Goal: Transaction & Acquisition: Subscribe to service/newsletter

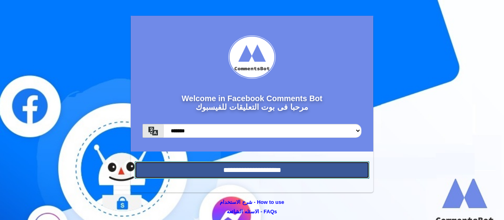
click at [253, 168] on input "**********" at bounding box center [252, 169] width 235 height 17
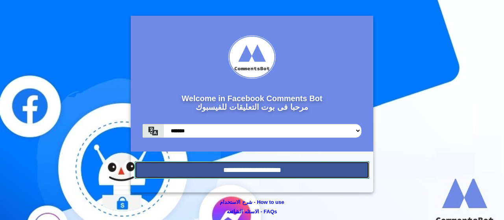
click at [266, 174] on input "**********" at bounding box center [252, 169] width 235 height 17
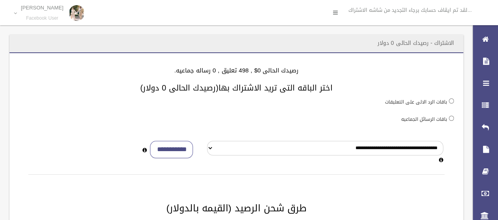
click at [238, 86] on h3 "اختر الباقه التى تريد الاشتراك بها(رصيدك الحالى 0 دولار)" at bounding box center [236, 87] width 435 height 9
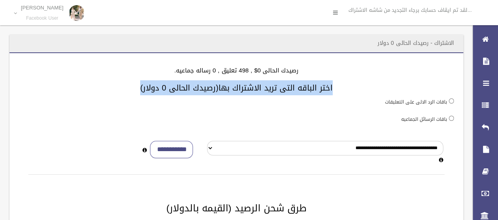
click at [238, 86] on h3 "اختر الباقه التى تريد الاشتراك بها(رصيدك الحالى 0 دولار)" at bounding box center [236, 87] width 435 height 9
click at [238, 92] on h3 "اختر الباقه التى تريد الاشتراك بها(رصيدك الحالى 0 دولار)" at bounding box center [236, 87] width 435 height 9
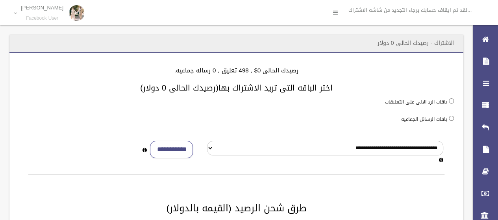
click at [230, 85] on h3 "اختر الباقه التى تريد الاشتراك بها(رصيدك الحالى 0 دولار)" at bounding box center [236, 87] width 435 height 9
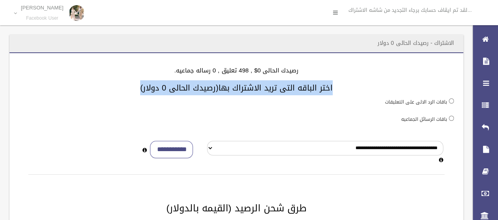
click at [230, 85] on h3 "اختر الباقه التى تريد الاشتراك بها(رصيدك الحالى 0 دولار)" at bounding box center [236, 87] width 435 height 9
click at [228, 88] on h3 "اختر الباقه التى تريد الاشتراك بها(رصيدك الحالى 0 دولار)" at bounding box center [236, 87] width 435 height 9
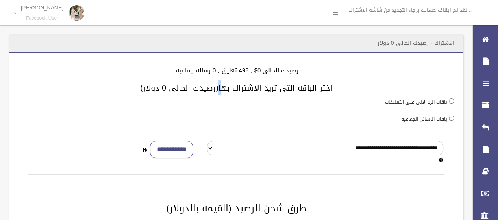
click at [227, 89] on h3 "اختر الباقه التى تريد الاشتراك بها(رصيدك الحالى 0 دولار)" at bounding box center [236, 87] width 435 height 9
click at [219, 89] on h3 "اختر الباقه التى تريد الاشتراك بها(رصيدك الحالى 0 دولار)" at bounding box center [236, 87] width 435 height 9
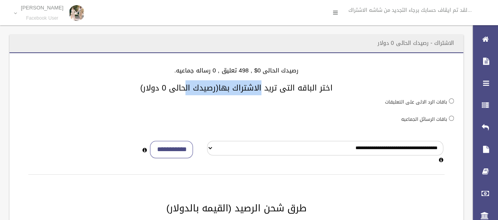
drag, startPoint x: 268, startPoint y: 87, endPoint x: 192, endPoint y: 91, distance: 75.7
click at [192, 91] on h3 "اختر الباقه التى تريد الاشتراك بها(رصيدك الحالى 0 دولار)" at bounding box center [236, 87] width 435 height 9
click at [221, 92] on h3 "اختر الباقه التى تريد الاشتراك بها(رصيدك الحالى 0 دولار)" at bounding box center [236, 87] width 435 height 9
drag, startPoint x: 217, startPoint y: 88, endPoint x: 229, endPoint y: 89, distance: 11.9
click at [229, 89] on h3 "اختر الباقه التى تريد الاشتراك بها(رصيدك الحالى 0 دولار)" at bounding box center [236, 87] width 435 height 9
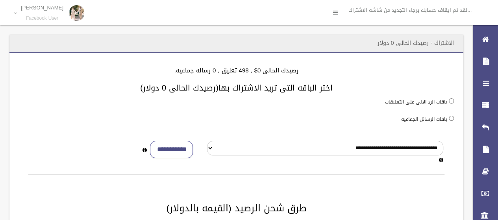
click at [232, 99] on div "باقات الرد الالى على التعليقات" at bounding box center [236, 102] width 435 height 10
click at [350, 151] on select "**********" at bounding box center [325, 148] width 236 height 15
click at [447, 117] on label "باقات الرسائل الجماعيه" at bounding box center [424, 119] width 46 height 9
click at [448, 120] on div "باقات الرسائل الجماعيه" at bounding box center [236, 119] width 435 height 10
click at [402, 152] on select "**********" at bounding box center [325, 148] width 236 height 15
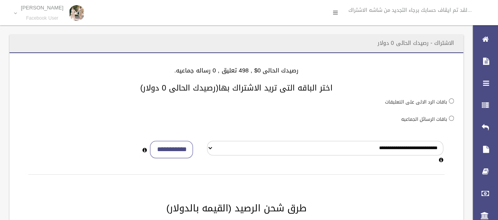
click at [330, 122] on div "باقات الرسائل الجماعيه" at bounding box center [236, 119] width 435 height 10
click at [420, 148] on select "**********" at bounding box center [325, 148] width 236 height 15
click at [352, 120] on div "باقات الرسائل الجماعيه" at bounding box center [236, 119] width 435 height 10
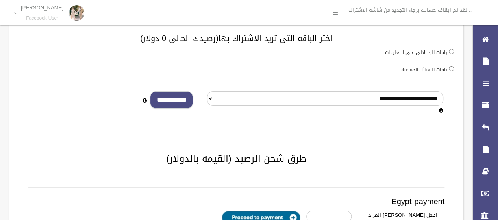
click at [172, 102] on input "**********" at bounding box center [171, 100] width 43 height 18
type input "*"
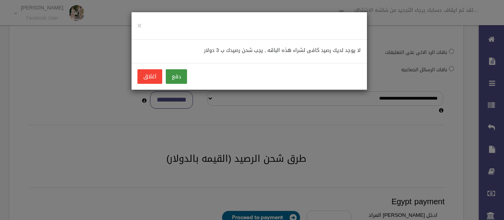
click at [178, 80] on button "دفع" at bounding box center [176, 76] width 21 height 15
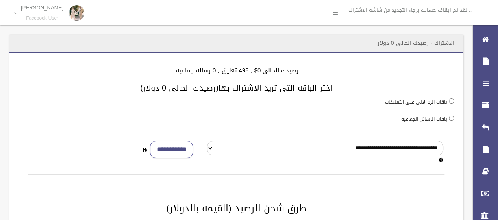
click at [242, 87] on h3 "اختر الباقه التى تريد الاشتراك بها(رصيدك الحالى 0 دولار)" at bounding box center [236, 87] width 435 height 9
click at [246, 87] on h3 "اختر الباقه التى تريد الاشتراك بها(رصيدك الحالى 0 دولار)" at bounding box center [236, 87] width 435 height 9
drag, startPoint x: 257, startPoint y: 89, endPoint x: 243, endPoint y: 87, distance: 14.3
click at [243, 87] on h3 "اختر الباقه التى تريد الاشتراك بها(رصيدك الحالى 0 دولار)" at bounding box center [236, 87] width 435 height 9
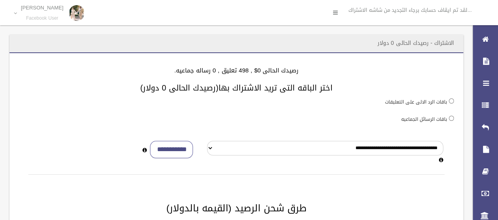
click at [235, 88] on h3 "اختر الباقه التى تريد الاشتراك بها(رصيدك الحالى 0 دولار)" at bounding box center [236, 87] width 435 height 9
drag, startPoint x: 235, startPoint y: 88, endPoint x: 258, endPoint y: 88, distance: 22.8
click at [258, 88] on h3 "اختر الباقه التى تريد الاشتراك بها(رصيدك الحالى 0 دولار)" at bounding box center [236, 87] width 435 height 9
click at [256, 88] on h3 "اختر الباقه التى تريد الاشتراك بها(رصيدك الحالى 0 دولار)" at bounding box center [236, 87] width 435 height 9
click at [245, 86] on h3 "اختر الباقه التى تريد الاشتراك بها(رصيدك الحالى 0 دولار)" at bounding box center [236, 87] width 435 height 9
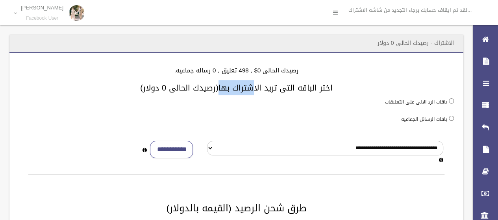
click at [245, 86] on h3 "اختر الباقه التى تريد الاشتراك بها(رصيدك الحالى 0 دولار)" at bounding box center [236, 87] width 435 height 9
click at [221, 86] on h3 "اختر الباقه التى تريد الاشتراك بها(رصيدك الحالى 0 دولار)" at bounding box center [236, 87] width 435 height 9
click at [285, 100] on div "باقات الرد الالى على التعليقات" at bounding box center [236, 102] width 435 height 10
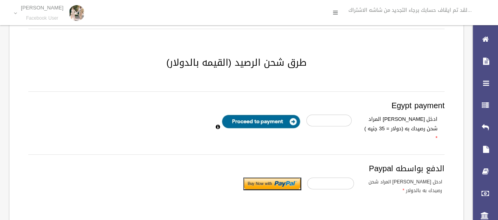
scroll to position [197, 0]
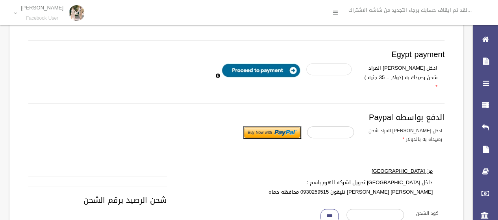
click at [333, 67] on input "number" at bounding box center [328, 69] width 45 height 12
type input "*"
click at [344, 86] on div "Egypt payment ادخل المبلع المراد شحن رصيدك به (دولار = 35 جنيه ) * الدفع بواسطه…" at bounding box center [236, 108] width 416 height 136
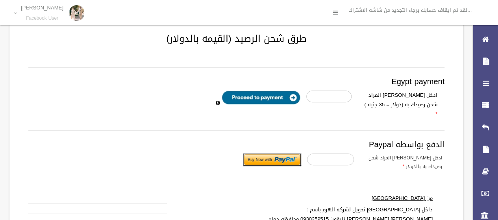
scroll to position [158, 0]
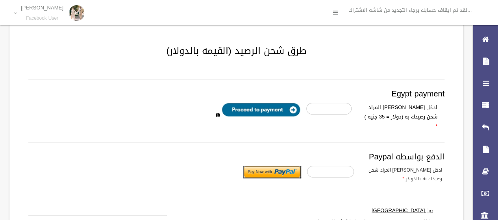
click at [266, 111] on input "image" at bounding box center [261, 110] width 79 height 14
click at [290, 108] on input "image" at bounding box center [261, 110] width 79 height 14
click at [336, 105] on input "*" at bounding box center [328, 109] width 45 height 12
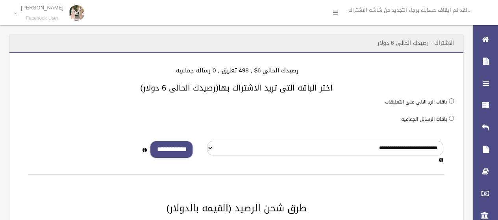
click at [158, 149] on input "**********" at bounding box center [171, 150] width 43 height 18
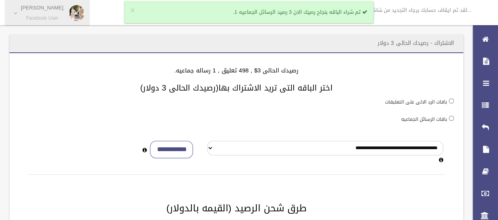
click at [41, 19] on small "Facebook User" at bounding box center [42, 18] width 43 height 6
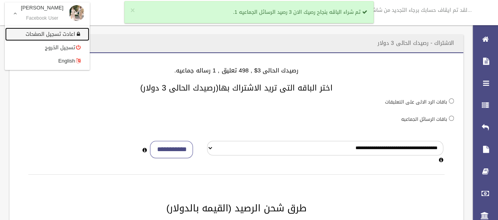
click at [53, 34] on link "اعادت تسجيل الصفحات" at bounding box center [47, 34] width 84 height 13
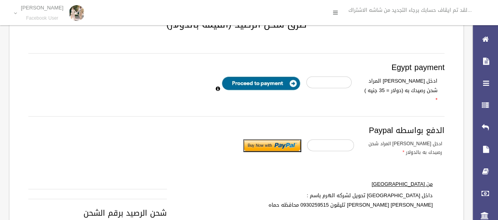
scroll to position [193, 0]
